Goal: Information Seeking & Learning: Learn about a topic

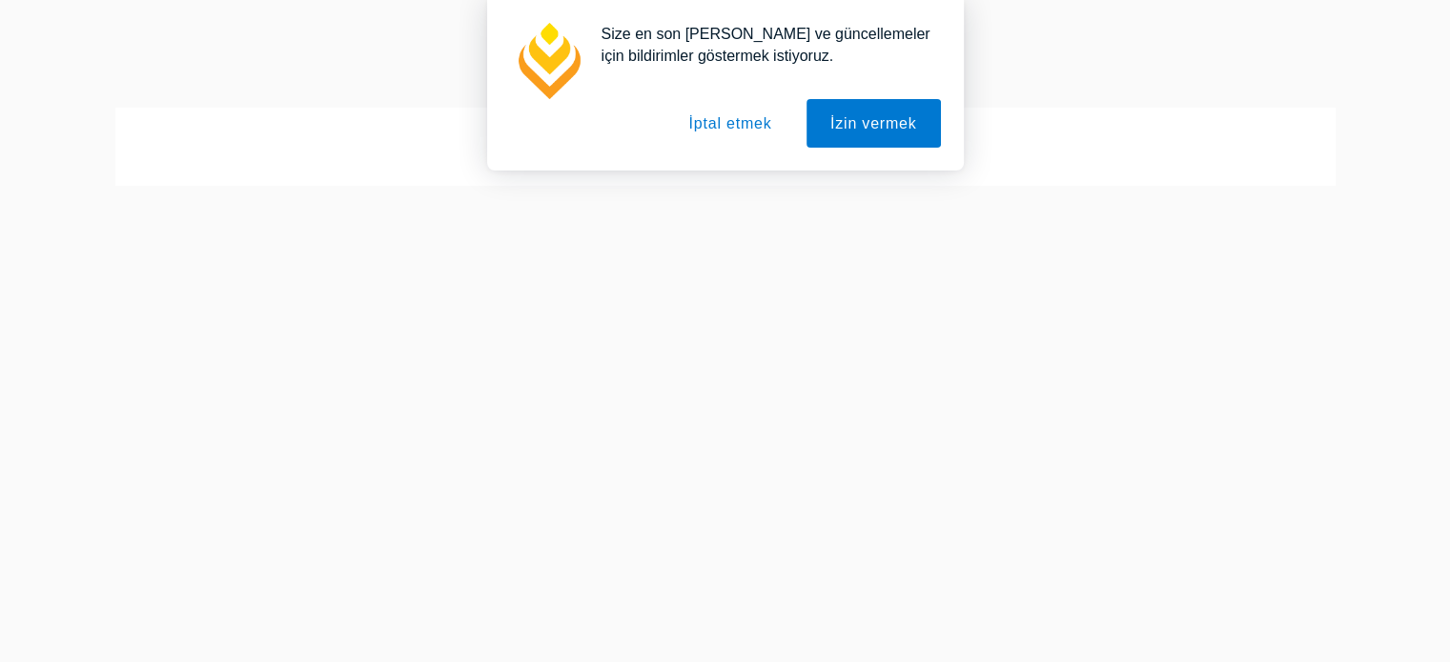
click at [762, 124] on font "İptal etmek" at bounding box center [729, 123] width 83 height 16
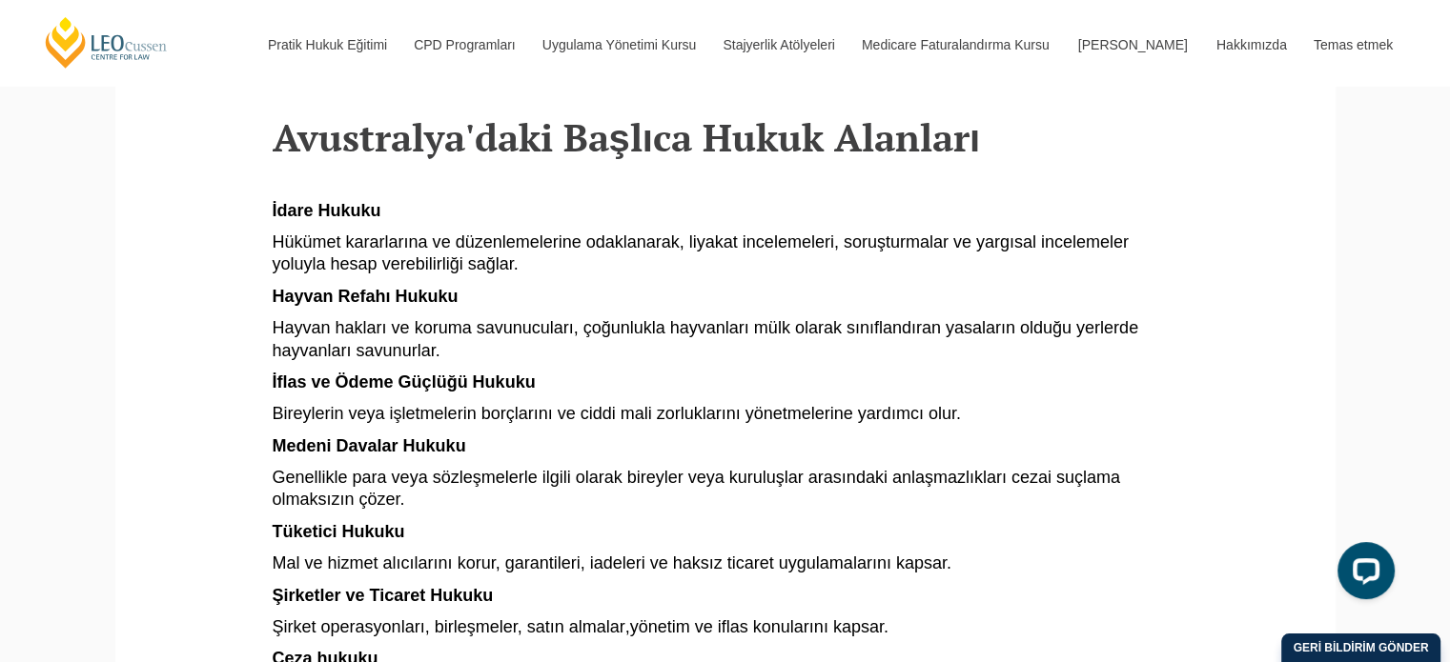
scroll to position [1048, 0]
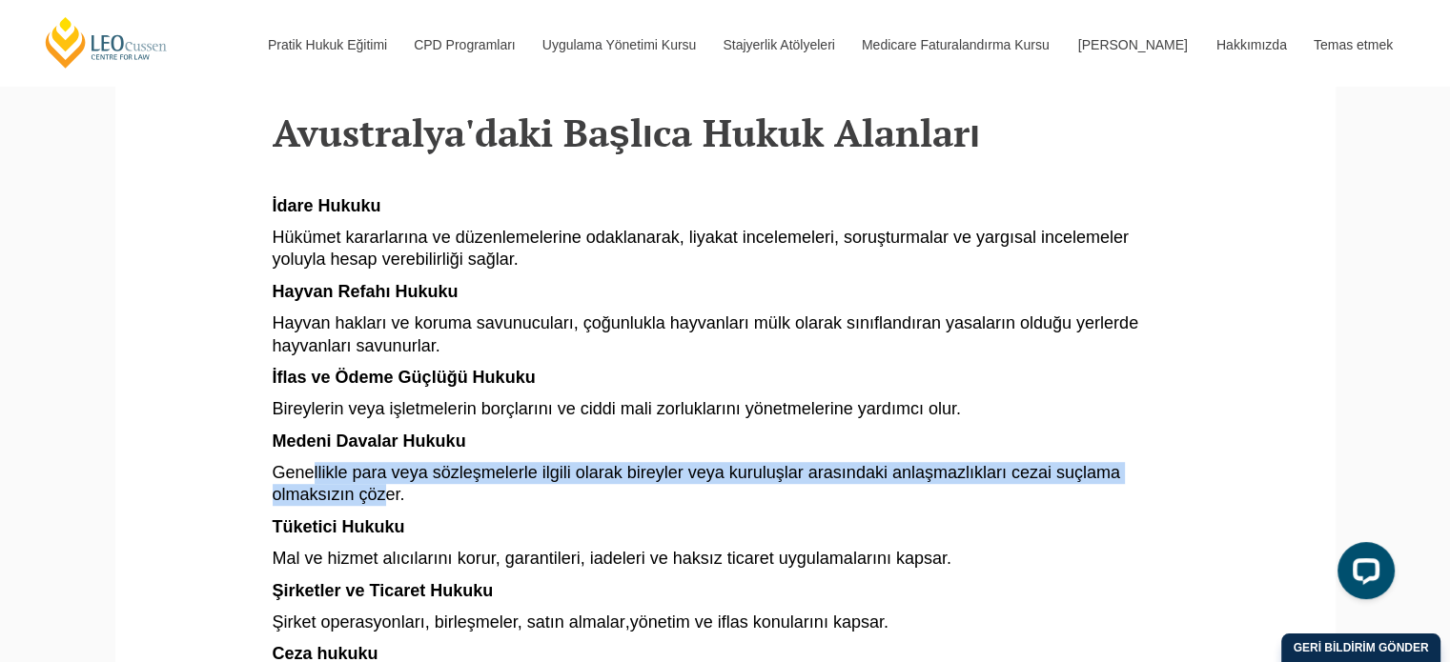
drag, startPoint x: 313, startPoint y: 441, endPoint x: 381, endPoint y: 460, distance: 71.2
click at [381, 463] on font "Genellikle para veya sözleşmelerle ilgili olarak bireyler veya kuruluşlar arası…" at bounding box center [696, 483] width 847 height 41
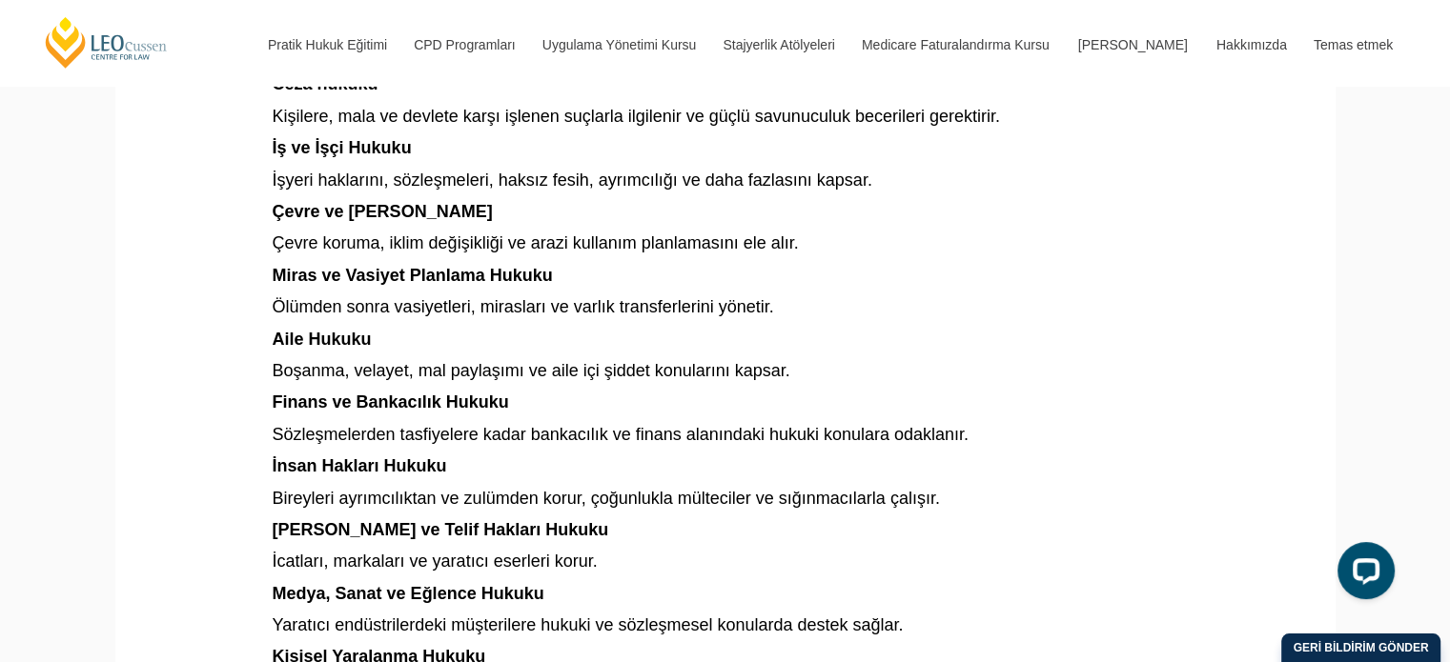
scroll to position [1620, 0]
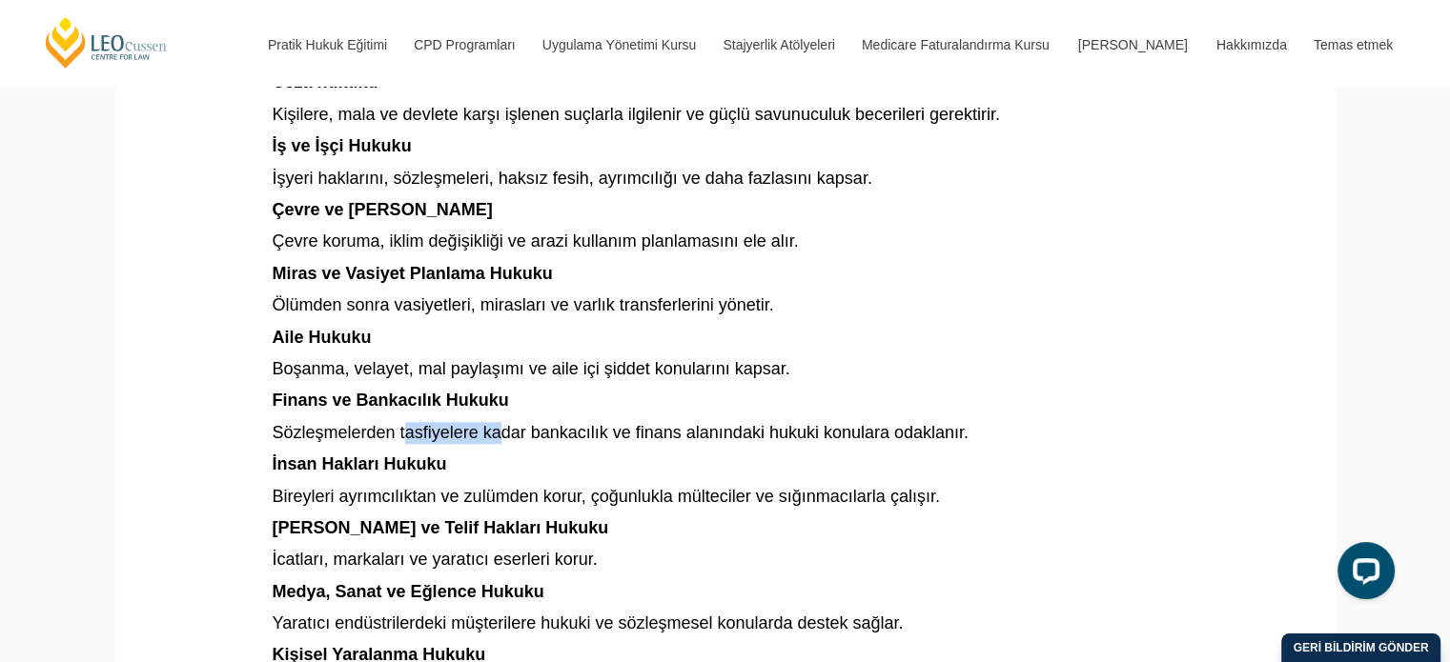
drag, startPoint x: 402, startPoint y: 400, endPoint x: 506, endPoint y: 404, distance: 104.0
click at [506, 423] on font "Sözleşmelerden tasfiyelere kadar bankacılık ve finans alanındaki hukuki konular…" at bounding box center [621, 432] width 696 height 19
click at [534, 454] on p "İnsan Hakları Hukuku" at bounding box center [725, 465] width 905 height 22
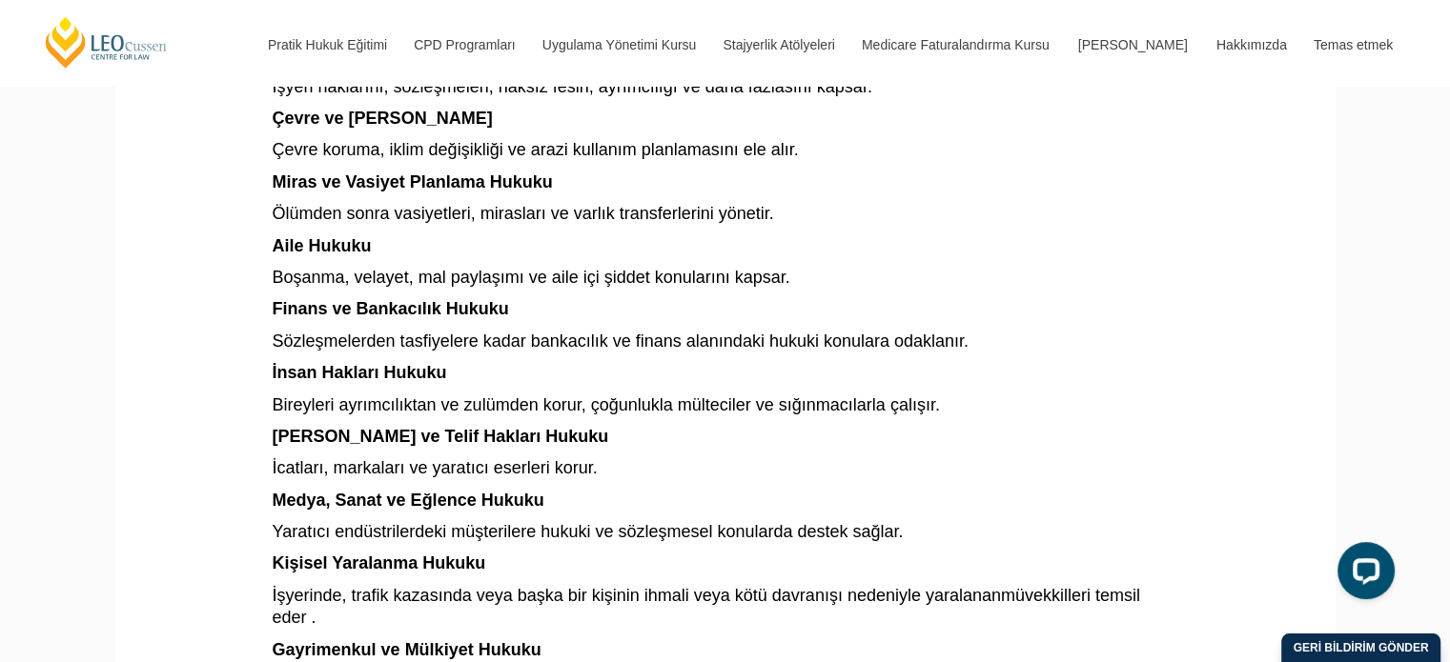
scroll to position [1716, 0]
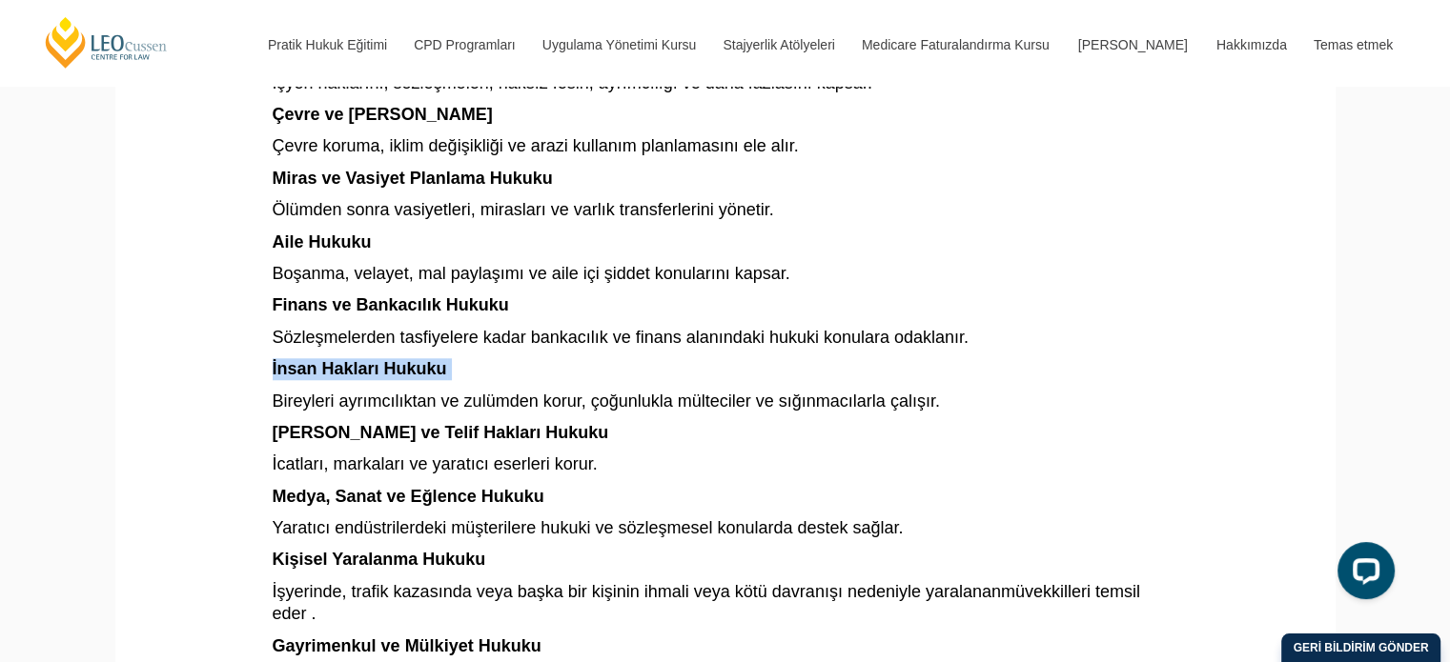
drag, startPoint x: 458, startPoint y: 346, endPoint x: 263, endPoint y: 344, distance: 195.4
click at [263, 344] on section "Avustralya'daki ceza hukukundan aile hukukuna, şirket hukukundan teknoloji huku…" at bounding box center [725, 30] width 1191 height 2766
click at [395, 357] on article "Avustralya'daki ceza hukukundan aile hukukuna, şirket hukukundan teknoloji huku…" at bounding box center [725, 34] width 905 height 2623
